Goal: Book appointment/travel/reservation

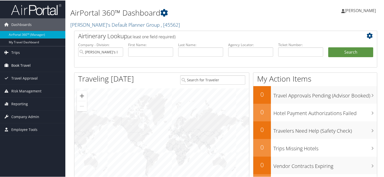
click at [20, 65] on span "Book Travel" at bounding box center [20, 65] width 19 height 13
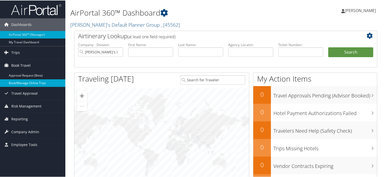
click at [20, 82] on link "Book/Manage Online Trips" at bounding box center [32, 83] width 65 height 8
